Goal: Transaction & Acquisition: Purchase product/service

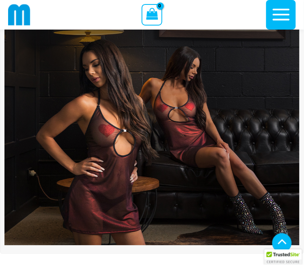
scroll to position [135, 0]
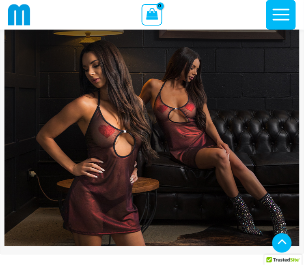
click at [167, 163] on img at bounding box center [151, 99] width 295 height 295
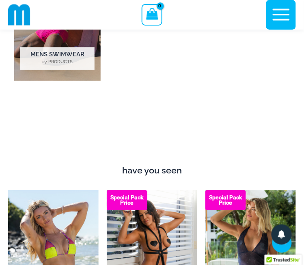
scroll to position [1092, 0]
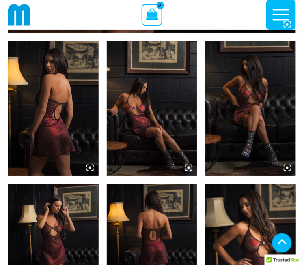
scroll to position [489, 0]
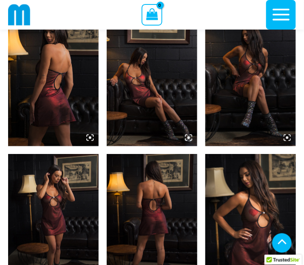
click at [50, 96] on img at bounding box center [53, 78] width 90 height 135
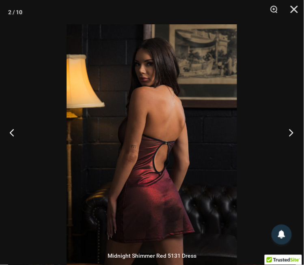
click at [298, 152] on button "Next" at bounding box center [288, 132] width 30 height 41
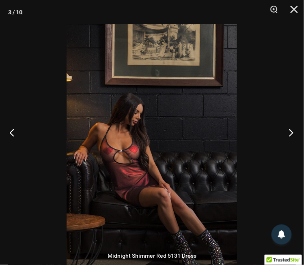
click at [295, 153] on button "Next" at bounding box center [288, 132] width 30 height 41
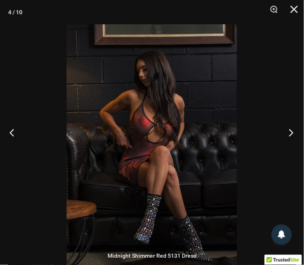
click at [296, 153] on button "Next" at bounding box center [288, 132] width 30 height 41
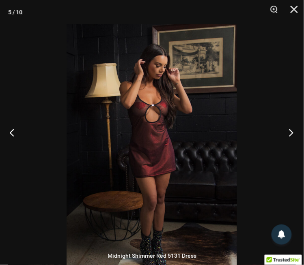
click at [295, 153] on button "Next" at bounding box center [288, 132] width 30 height 41
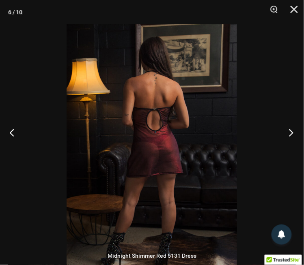
click at [296, 152] on button "Next" at bounding box center [288, 132] width 30 height 41
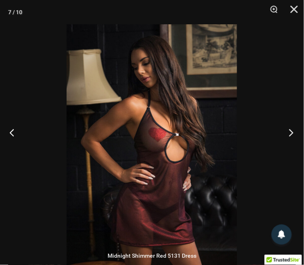
click at [296, 153] on button "Next" at bounding box center [288, 132] width 30 height 41
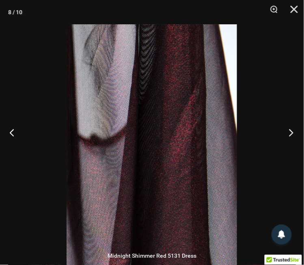
click at [293, 153] on button "Next" at bounding box center [288, 132] width 30 height 41
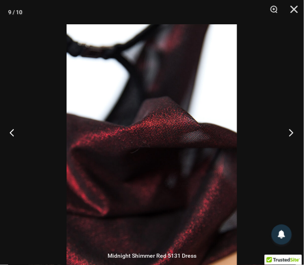
click at [294, 152] on button "Next" at bounding box center [288, 132] width 30 height 41
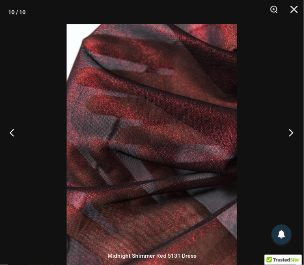
click at [293, 153] on button "Next" at bounding box center [288, 132] width 30 height 41
